Goal: Task Accomplishment & Management: Manage account settings

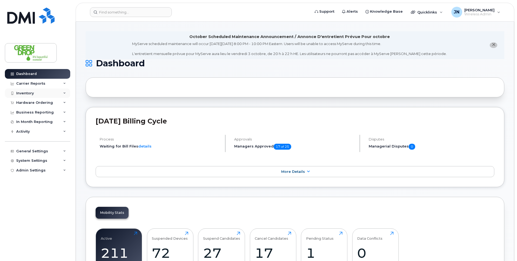
click at [31, 94] on div "Inventory" at bounding box center [25, 93] width 18 height 4
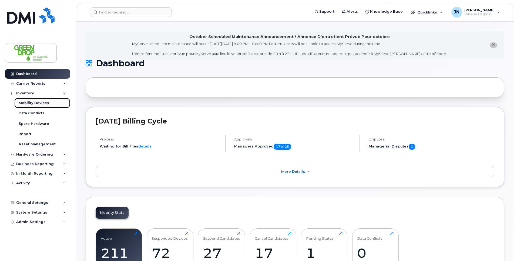
click at [31, 103] on div "Mobility Devices" at bounding box center [34, 103] width 31 height 5
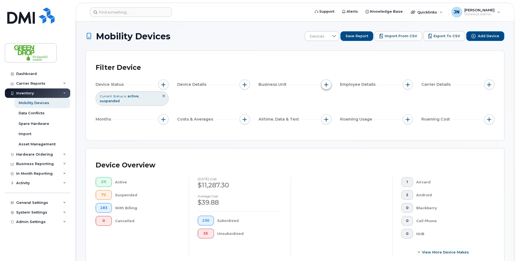
click at [325, 85] on span "button" at bounding box center [326, 85] width 4 height 4
click at [328, 109] on input "Branch" at bounding box center [327, 109] width 4 height 4
checkbox input "true"
click at [341, 131] on input "text" at bounding box center [361, 132] width 47 height 5
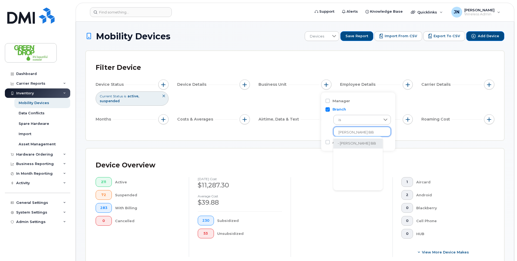
type input "[PERSON_NAME] BB"
click at [353, 144] on li "- [PERSON_NAME] BB" at bounding box center [357, 144] width 49 height 10
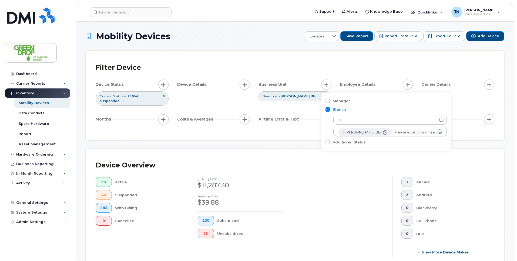
click at [294, 129] on div "Filter Device Device Status Current Status is active suspended Device Details B…" at bounding box center [295, 95] width 418 height 89
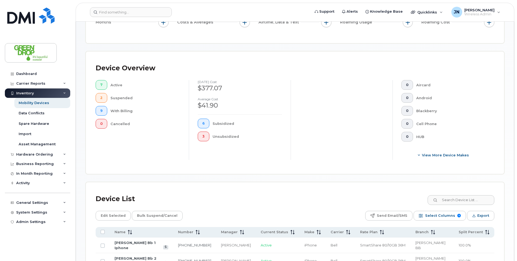
scroll to position [215, 0]
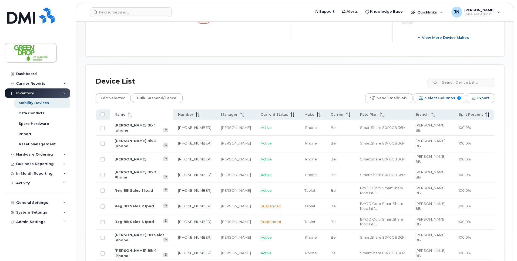
click at [131, 113] on icon at bounding box center [131, 115] width 1 height 4
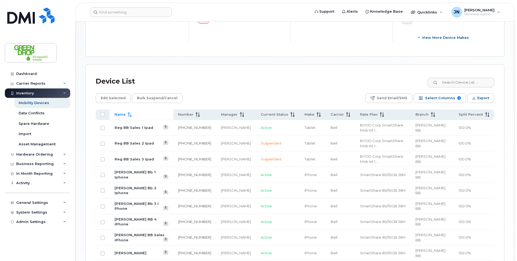
click at [105, 122] on td at bounding box center [103, 128] width 14 height 16
click at [103, 126] on input "Row Unselected" at bounding box center [102, 128] width 4 height 4
checkbox input "true"
click at [103, 173] on input "Row Unselected" at bounding box center [102, 175] width 4 height 4
checkbox input "true"
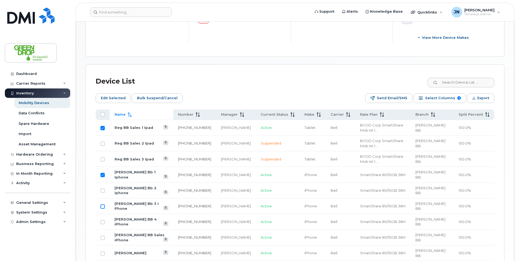
click at [103, 205] on input "Row Unselected" at bounding box center [102, 207] width 4 height 4
checkbox input "true"
click at [103, 220] on input "Row Unselected" at bounding box center [102, 222] width 4 height 4
checkbox input "true"
click at [102, 236] on input "Row Unselected" at bounding box center [102, 238] width 4 height 4
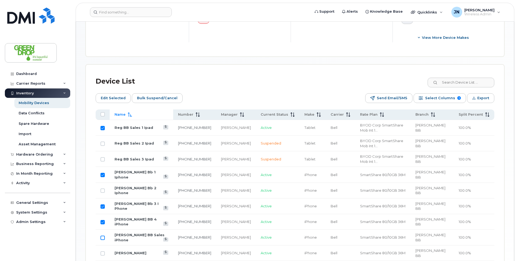
checkbox input "true"
click at [153, 95] on span "Bulk Suspend/Cancel" at bounding box center [157, 98] width 41 height 8
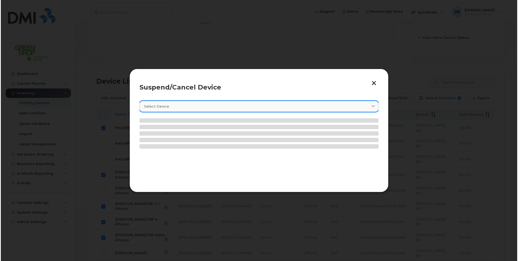
scroll to position [220, 0]
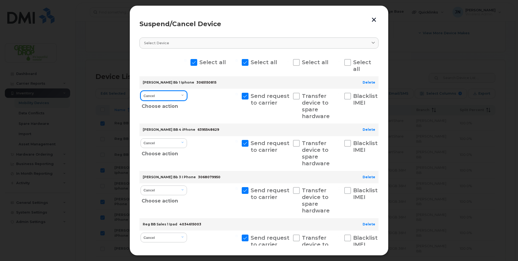
click at [180, 98] on select "Cancel Suspend - Extend Suspension Suspend - Reduced Rate Suspend - Full Rate S…" at bounding box center [164, 96] width 46 height 10
select select "[object Object]"
click at [141, 91] on select "Cancel Suspend - Extend Suspension Suspend - Reduced Rate Suspend - Full Rate S…" at bounding box center [164, 96] width 46 height 10
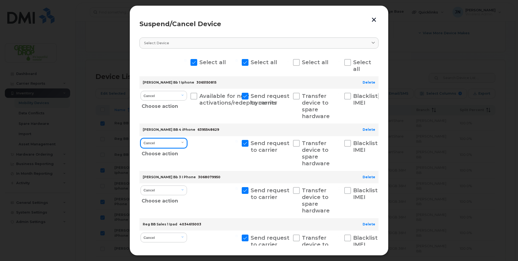
click at [166, 143] on select "Cancel Suspend - Extend Suspension Suspend - Reduced Rate Suspend - Full Rate S…" at bounding box center [164, 144] width 46 height 10
select select "[object Object]"
click at [141, 139] on select "Cancel Suspend - Extend Suspension Suspend - Reduced Rate Suspend - Full Rate S…" at bounding box center [164, 144] width 46 height 10
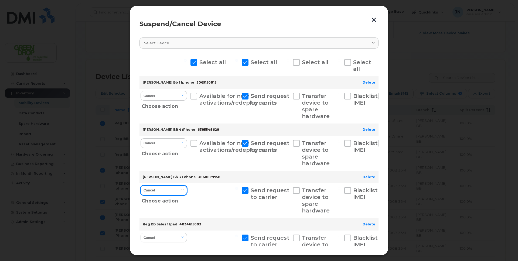
click at [171, 191] on select "Cancel Suspend - Extend Suspension Suspend - Reduced Rate Suspend - Full Rate S…" at bounding box center [164, 191] width 46 height 10
select select "[object Object]"
click at [141, 186] on select "Cancel Suspend - Extend Suspension Suspend - Reduced Rate Suspend - Full Rate S…" at bounding box center [164, 191] width 46 height 10
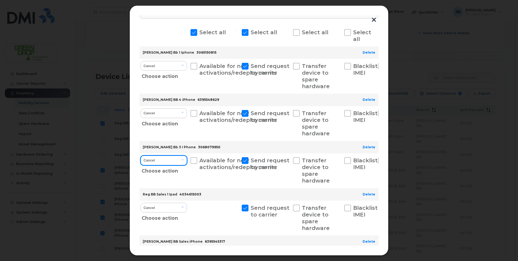
scroll to position [85, 0]
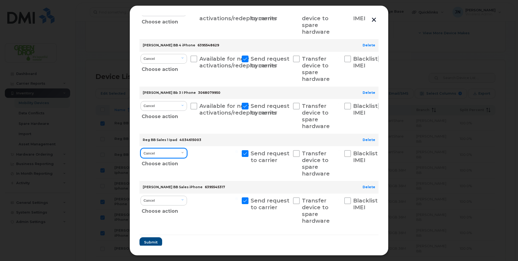
click at [178, 155] on select "Cancel Suspend - Extend Suspension Suspend - Reduced Rate Suspend - Full Rate S…" at bounding box center [164, 154] width 46 height 10
select select "[object Object]"
click at [141, 149] on select "Cancel Suspend - Extend Suspension Suspend - Reduced Rate Suspend - Full Rate S…" at bounding box center [164, 154] width 46 height 10
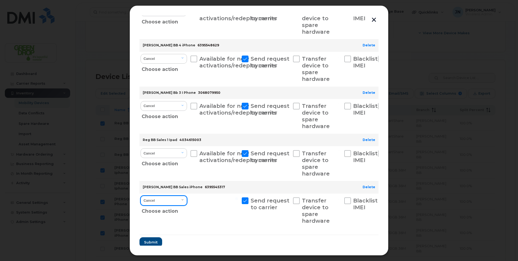
click at [180, 199] on select "Cancel Suspend - Extend Suspension Suspend - Reduced Rate Suspend - Full Rate S…" at bounding box center [164, 201] width 46 height 10
select select "[object Object]"
click at [141, 196] on select "Cancel Suspend - Extend Suspension Suspend - Reduced Rate Suspend - Full Rate S…" at bounding box center [164, 201] width 46 height 10
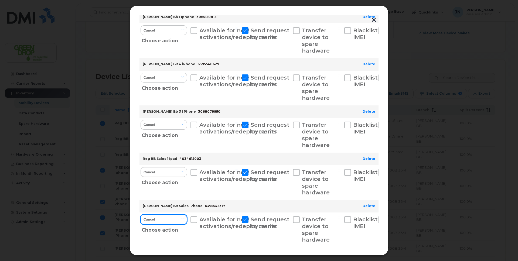
scroll to position [92, 0]
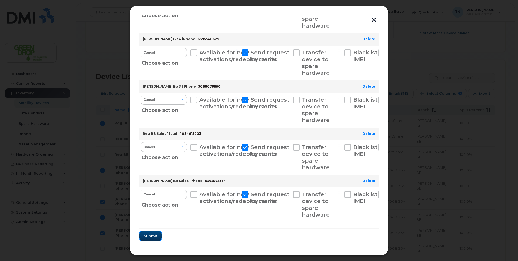
click at [152, 238] on span "Submit" at bounding box center [151, 236] width 14 height 5
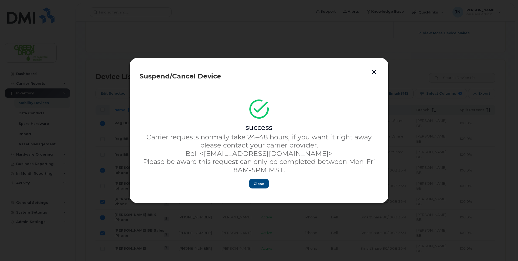
scroll to position [0, 0]
click at [265, 183] on button "Close" at bounding box center [259, 184] width 19 height 10
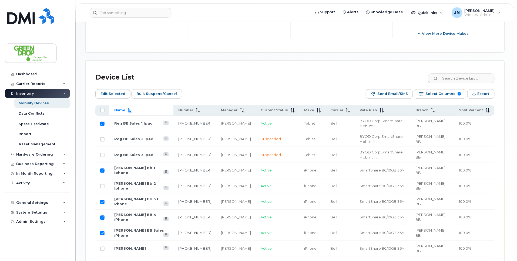
scroll to position [215, 0]
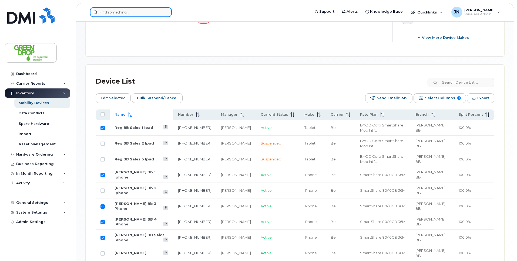
click at [124, 15] on input at bounding box center [131, 12] width 82 height 10
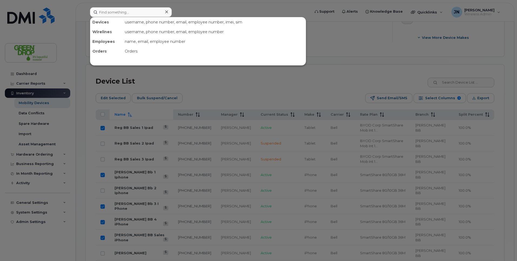
click at [295, 12] on div at bounding box center [258, 130] width 517 height 261
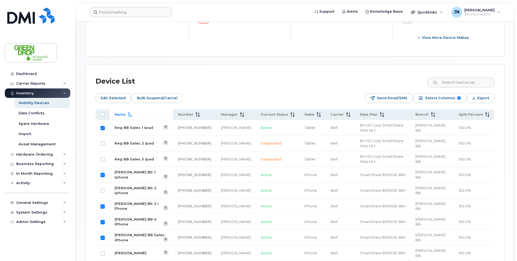
click at [266, 10] on form at bounding box center [198, 12] width 217 height 10
click at [106, 16] on header "Support Alerts Knowledge Base Quicklinks Suspend / Cancel Device Change SIM Car…" at bounding box center [295, 12] width 439 height 19
click at [126, 12] on input at bounding box center [131, 12] width 82 height 10
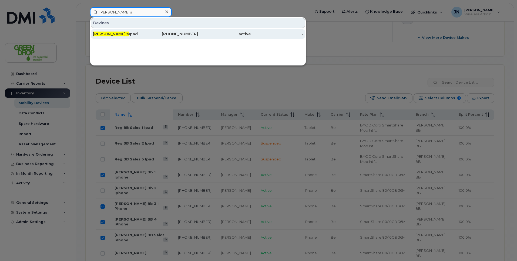
type input "[PERSON_NAME]'s"
click at [179, 34] on div "[PHONE_NUMBER]" at bounding box center [172, 33] width 53 height 5
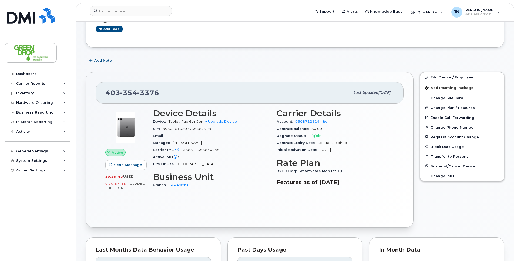
scroll to position [84, 0]
